Goal: Find specific page/section: Find specific page/section

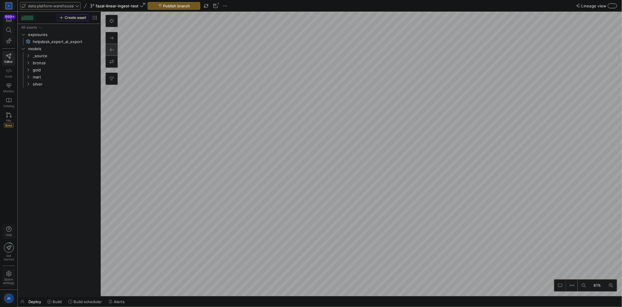
click at [74, 6] on span "data platform warehouse" at bounding box center [51, 6] width 58 height 5
click at [58, 41] on span "Data Benchmark Pipelines" at bounding box center [48, 40] width 47 height 5
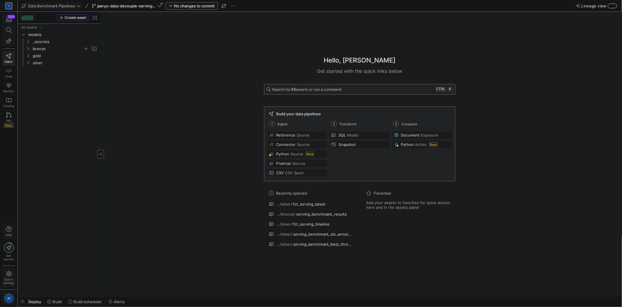
click at [37, 45] on span "bronze" at bounding box center [58, 48] width 50 height 7
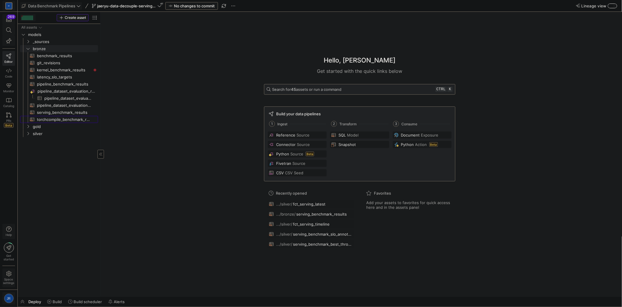
click at [58, 116] on link "torchcompile_benchmark_results​​​​​​​​​​" at bounding box center [59, 119] width 78 height 7
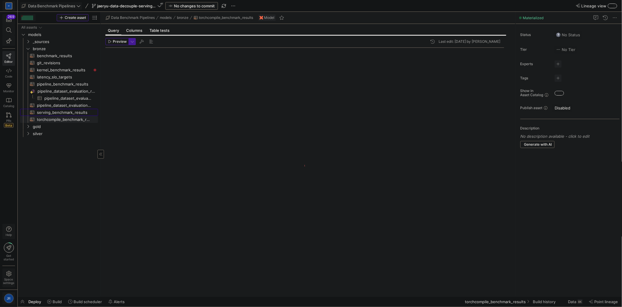
click at [59, 114] on span "serving_benchmark_results​​​​​​​​​​" at bounding box center [64, 112] width 54 height 7
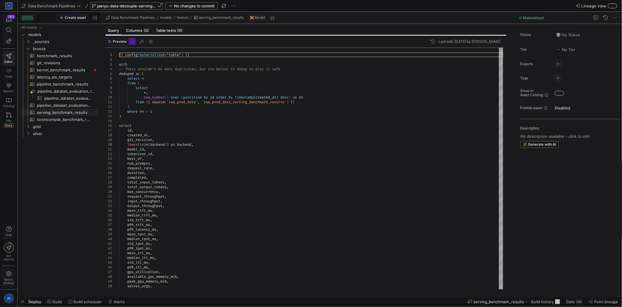
click at [114, 5] on span "jaeryu-data-decouple-serving-latest-v2" at bounding box center [126, 6] width 59 height 5
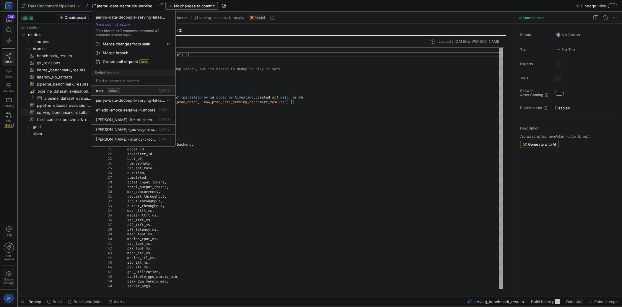
click at [123, 91] on div "main default [DATE]" at bounding box center [133, 90] width 75 height 5
